Goal: Transaction & Acquisition: Book appointment/travel/reservation

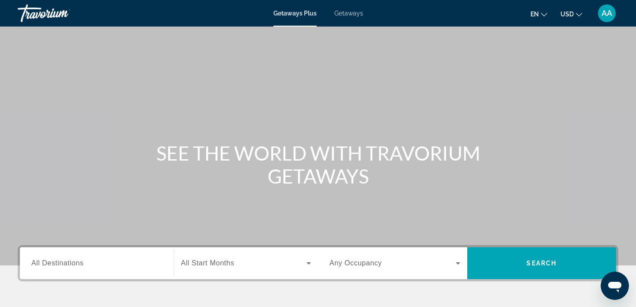
click at [119, 255] on div "Search widget" at bounding box center [96, 263] width 131 height 25
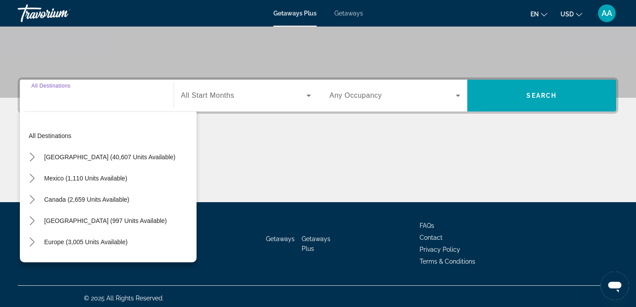
scroll to position [171, 0]
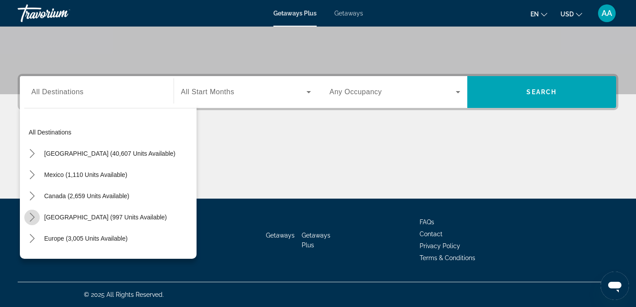
click at [33, 215] on icon "Toggle Caribbean & Atlantic Islands (997 units available) submenu" at bounding box center [32, 217] width 9 height 9
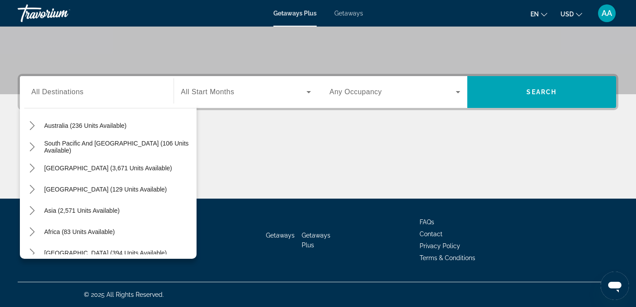
scroll to position [249, 0]
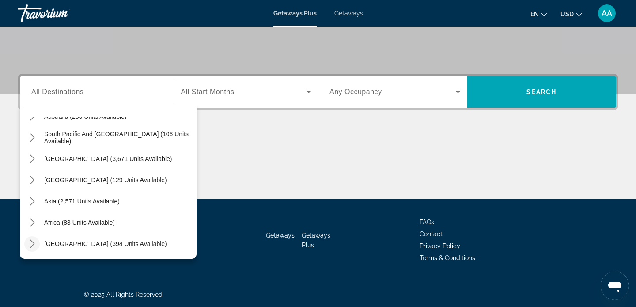
click at [34, 244] on icon "Toggle Middle East (394 units available) submenu" at bounding box center [32, 243] width 9 height 9
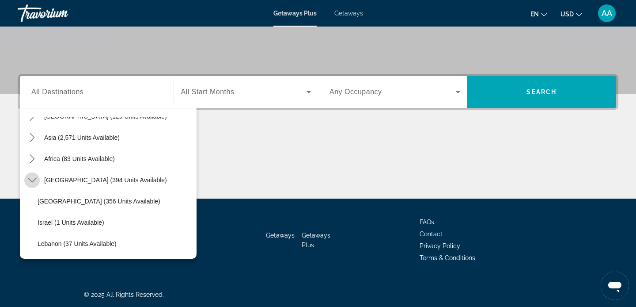
click at [30, 183] on icon "Toggle Middle East (394 units available) submenu" at bounding box center [32, 179] width 9 height 9
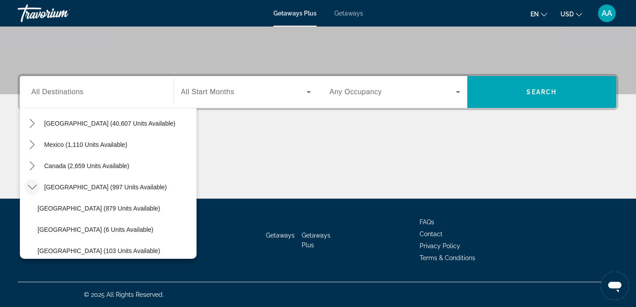
scroll to position [0, 0]
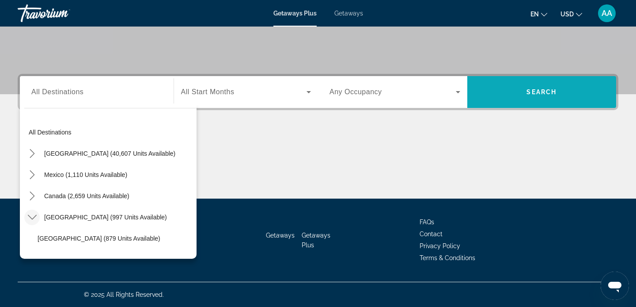
click at [569, 93] on span "Search" at bounding box center [542, 91] width 149 height 21
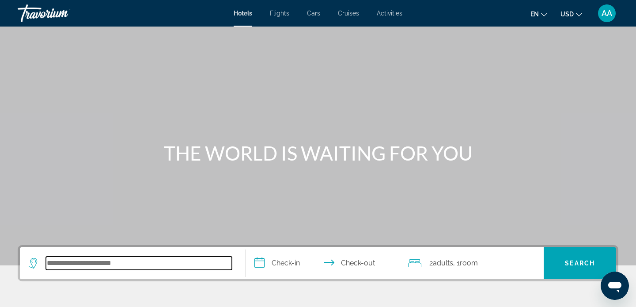
click at [136, 257] on input "Search hotel destination" at bounding box center [139, 262] width 186 height 13
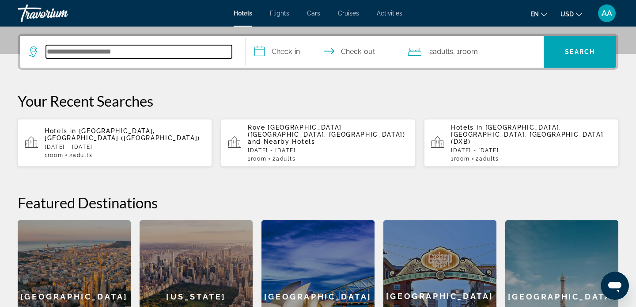
scroll to position [216, 0]
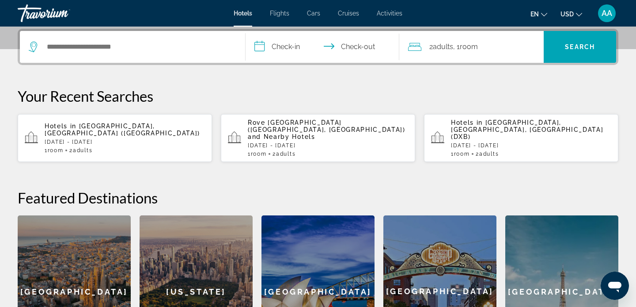
click at [97, 131] on div "Hotels in Tashkent, Uzbekistan (TAS) Fri, 24 Oct - Tue, 28 Oct 1 Room rooms 2 A…" at bounding box center [125, 137] width 160 height 31
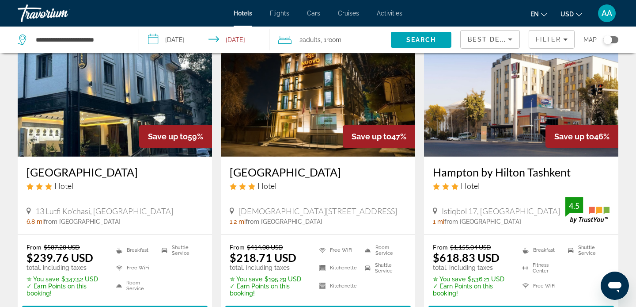
scroll to position [8, 0]
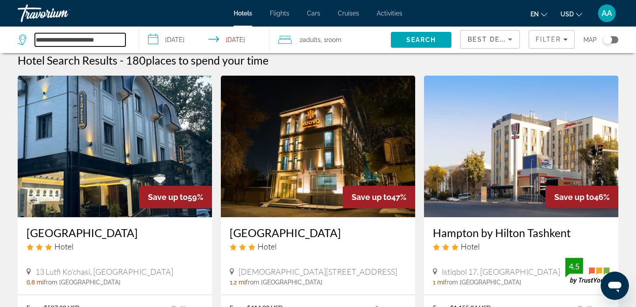
click at [93, 41] on input "**********" at bounding box center [80, 39] width 91 height 13
drag, startPoint x: 113, startPoint y: 40, endPoint x: 7, endPoint y: 42, distance: 106.5
click at [7, 42] on app-destination-search "**********" at bounding box center [69, 40] width 139 height 27
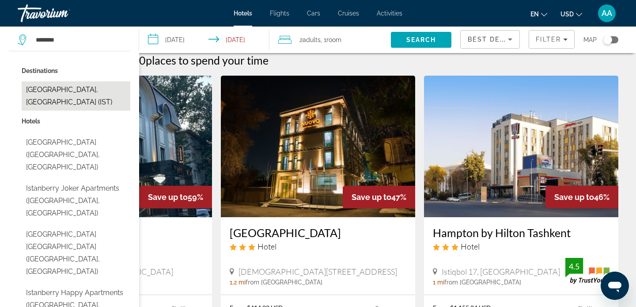
click at [50, 90] on button "Istanbul, Turkey (IST)" at bounding box center [76, 95] width 109 height 29
type input "**********"
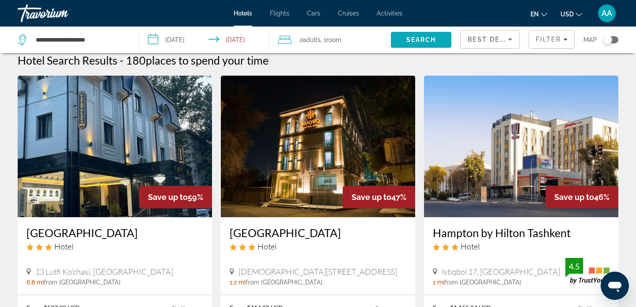
click at [417, 47] on span "Search" at bounding box center [421, 39] width 61 height 21
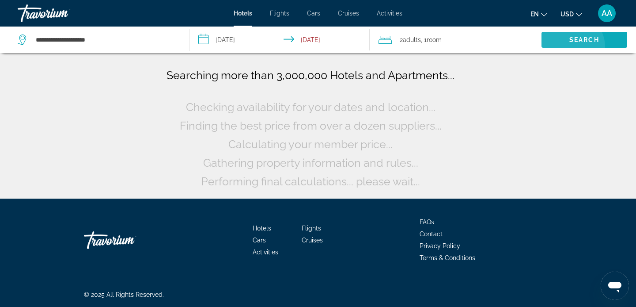
scroll to position [0, 0]
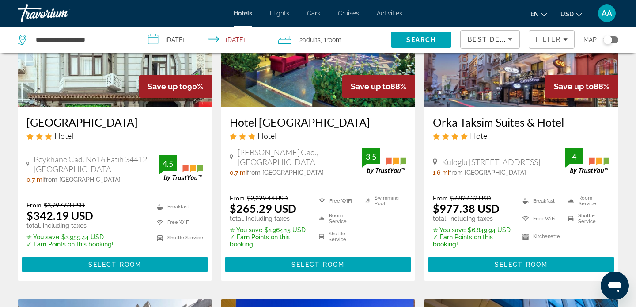
scroll to position [122, 0]
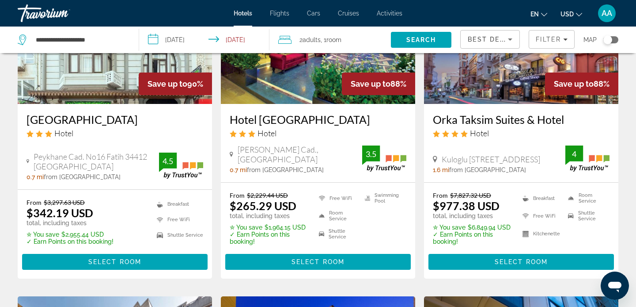
drag, startPoint x: 26, startPoint y: 121, endPoint x: 76, endPoint y: 121, distance: 50.4
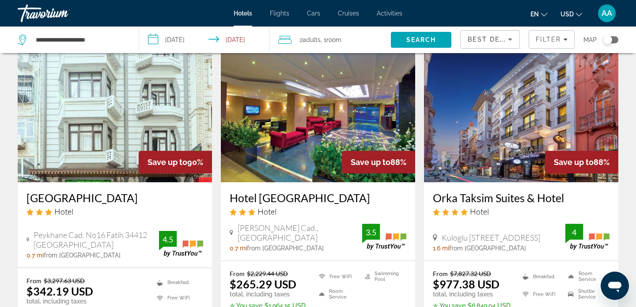
scroll to position [35, 0]
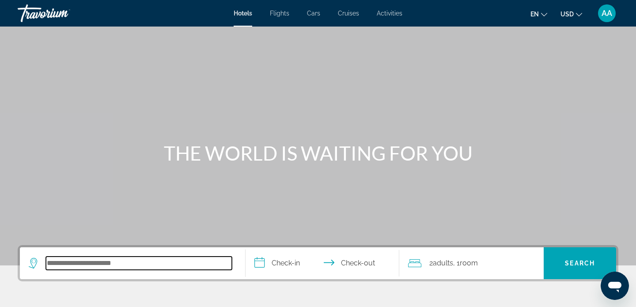
click at [85, 264] on input "Search hotel destination" at bounding box center [139, 262] width 186 height 13
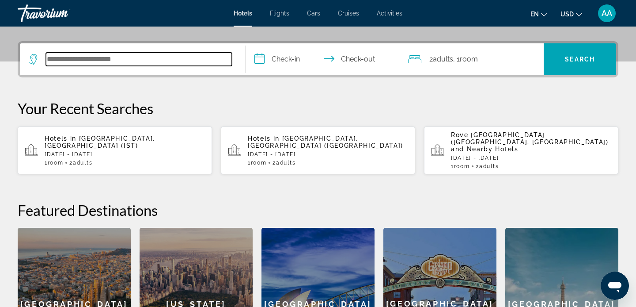
scroll to position [216, 0]
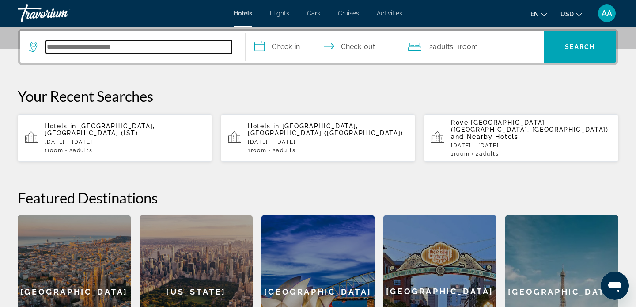
paste input "**********"
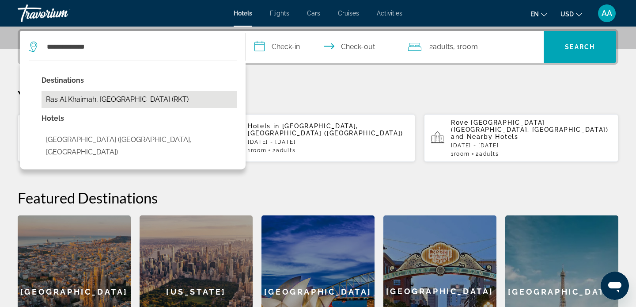
click at [141, 102] on button "Ras Al Khaimah, United Arab Emirates (RKT)" at bounding box center [139, 99] width 195 height 17
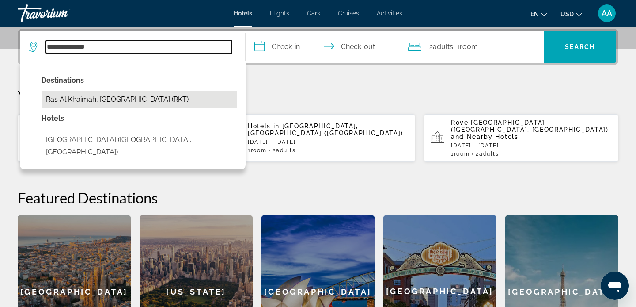
type input "**********"
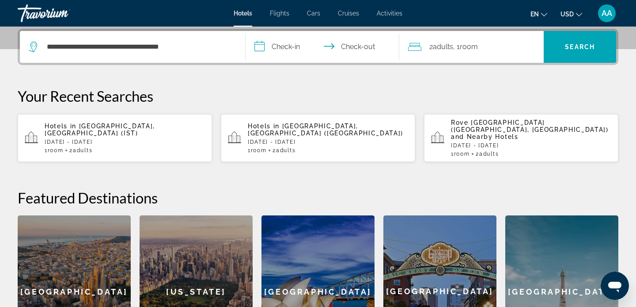
click at [274, 54] on input "**********" at bounding box center [324, 48] width 157 height 34
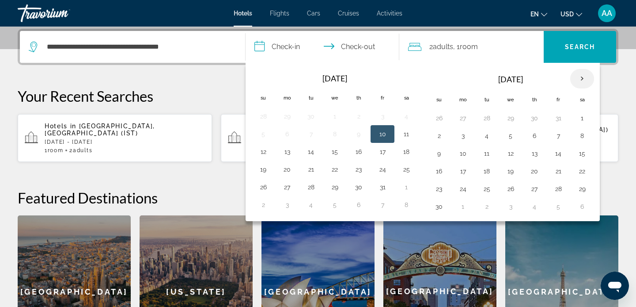
click at [579, 75] on th "Next month" at bounding box center [583, 78] width 24 height 19
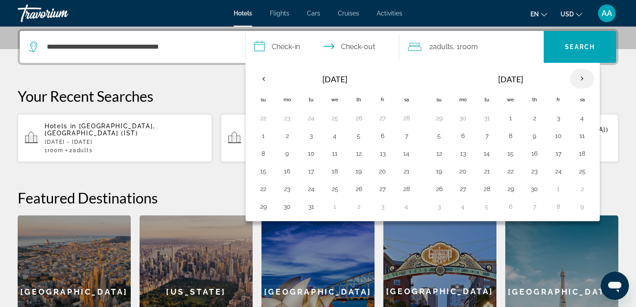
click at [579, 75] on th "Next month" at bounding box center [583, 78] width 24 height 19
click at [467, 171] on button "18" at bounding box center [463, 171] width 14 height 12
click at [535, 176] on button "21" at bounding box center [535, 171] width 14 height 12
type input "**********"
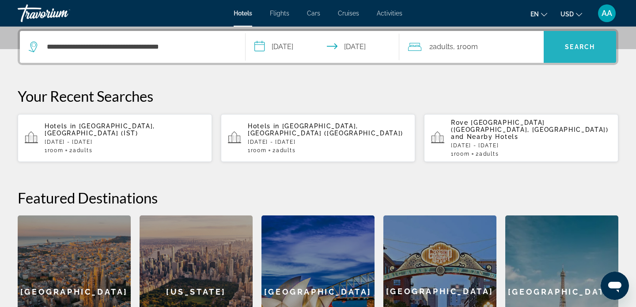
click at [568, 49] on span "Search" at bounding box center [580, 46] width 30 height 7
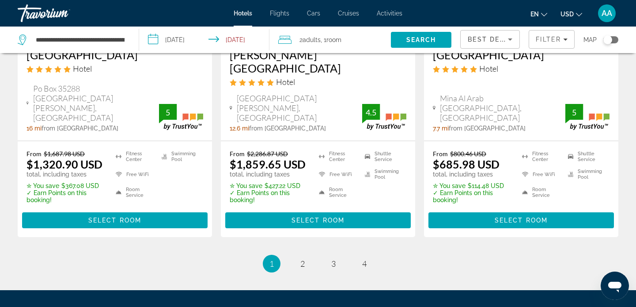
scroll to position [1233, 0]
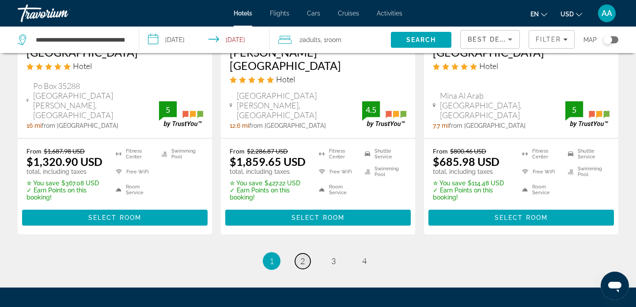
click at [299, 253] on link "page 2" at bounding box center [302, 260] width 15 height 15
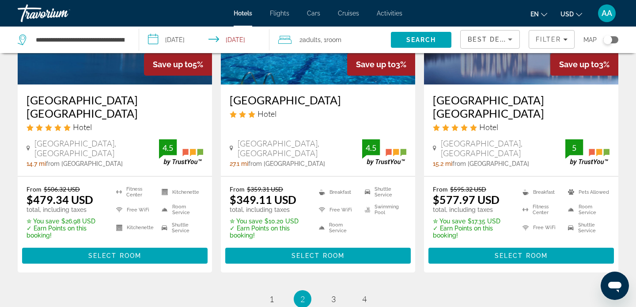
scroll to position [1307, 0]
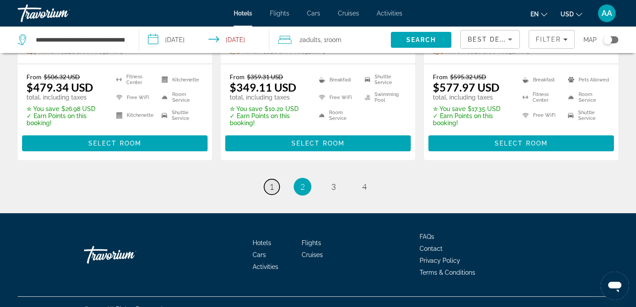
click at [267, 179] on link "page 1" at bounding box center [271, 186] width 15 height 15
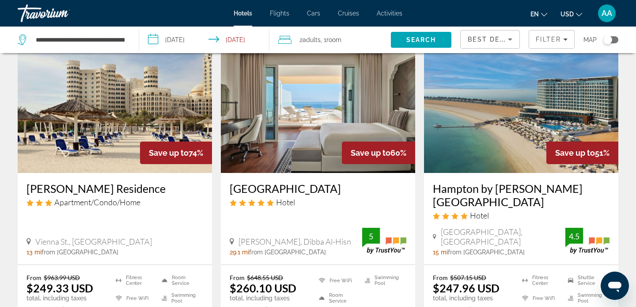
scroll to position [53, 0]
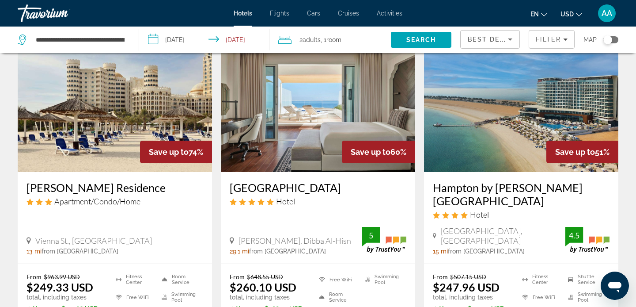
click at [288, 124] on img "Main content" at bounding box center [318, 100] width 194 height 141
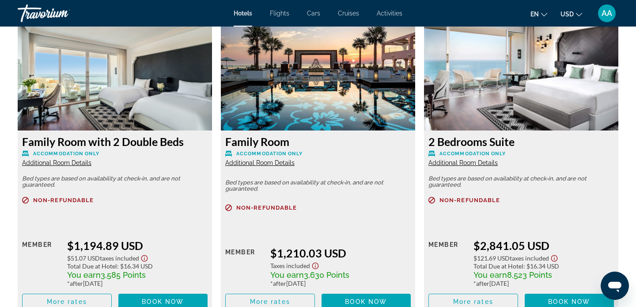
scroll to position [3148, 0]
